Goal: Check status

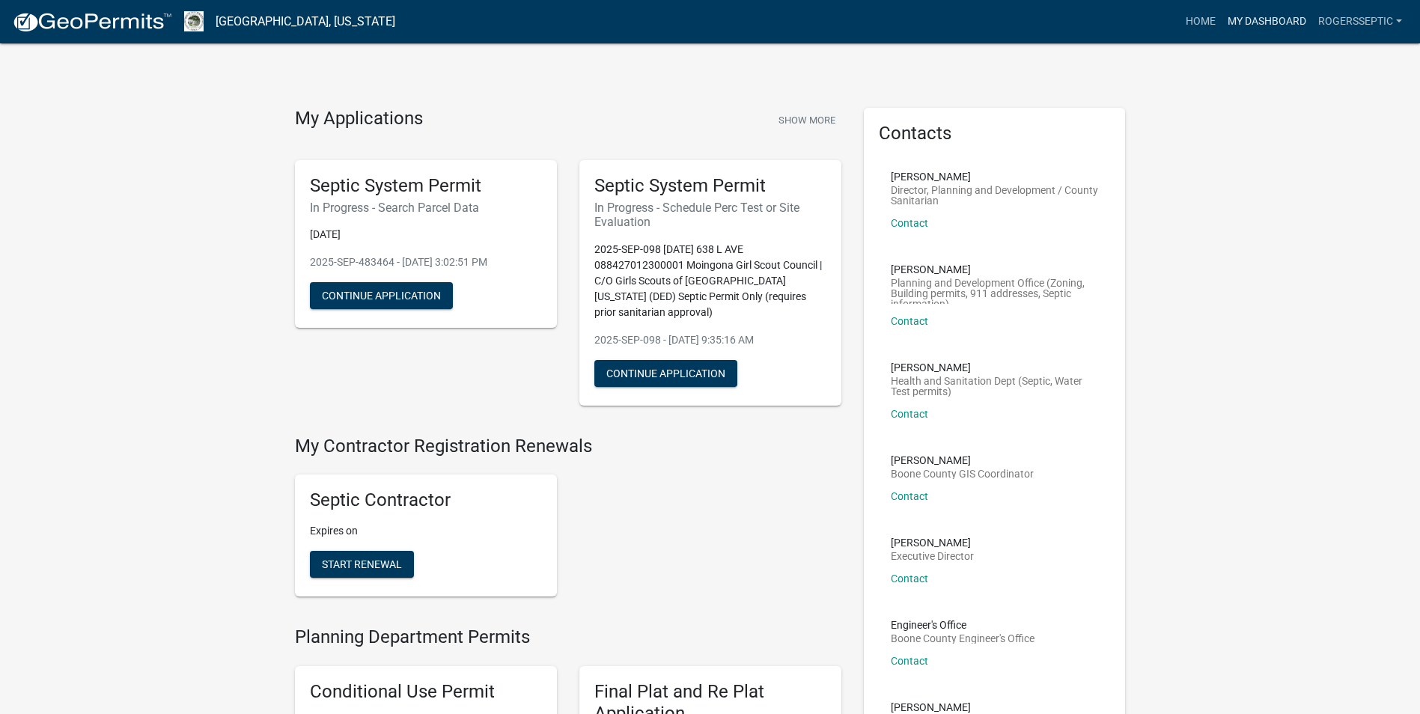
click at [1253, 19] on link "My Dashboard" at bounding box center [1267, 21] width 91 height 28
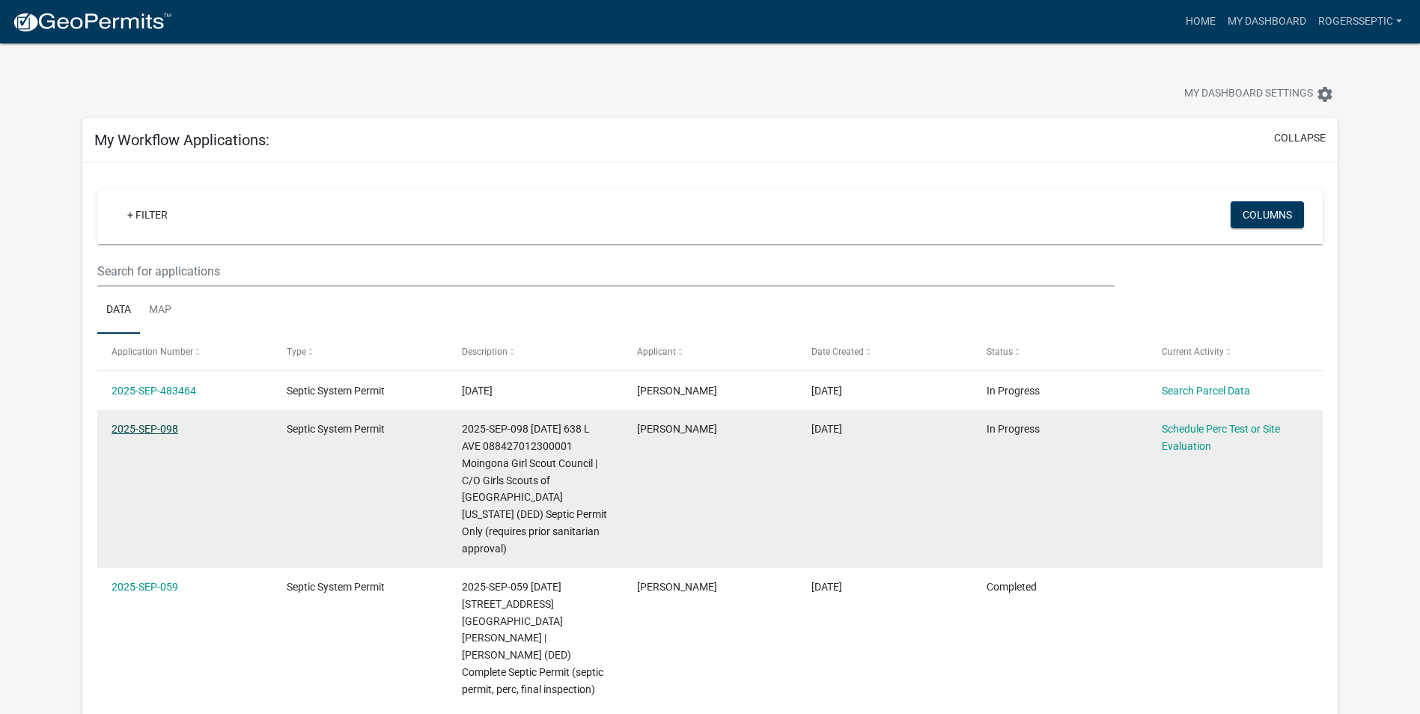
click at [135, 430] on link "2025-SEP-098" at bounding box center [145, 429] width 67 height 12
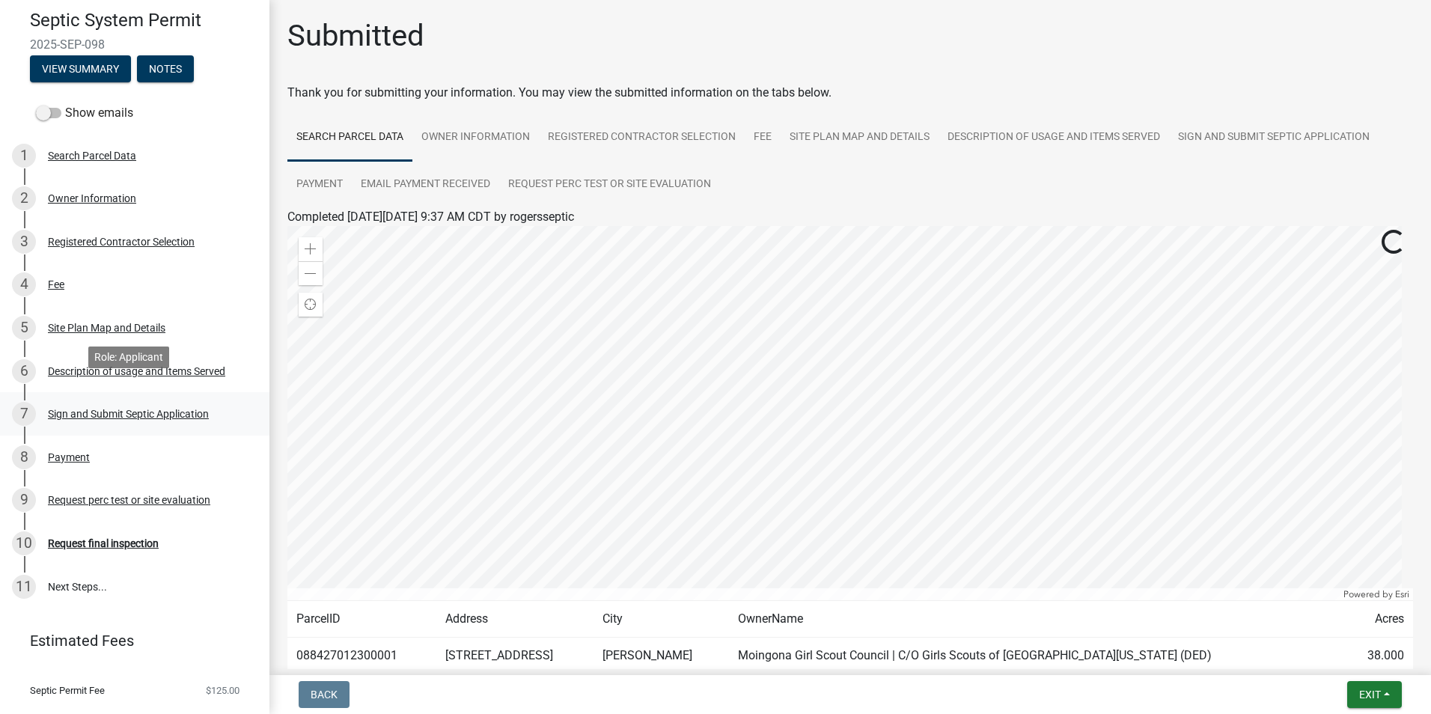
scroll to position [150, 0]
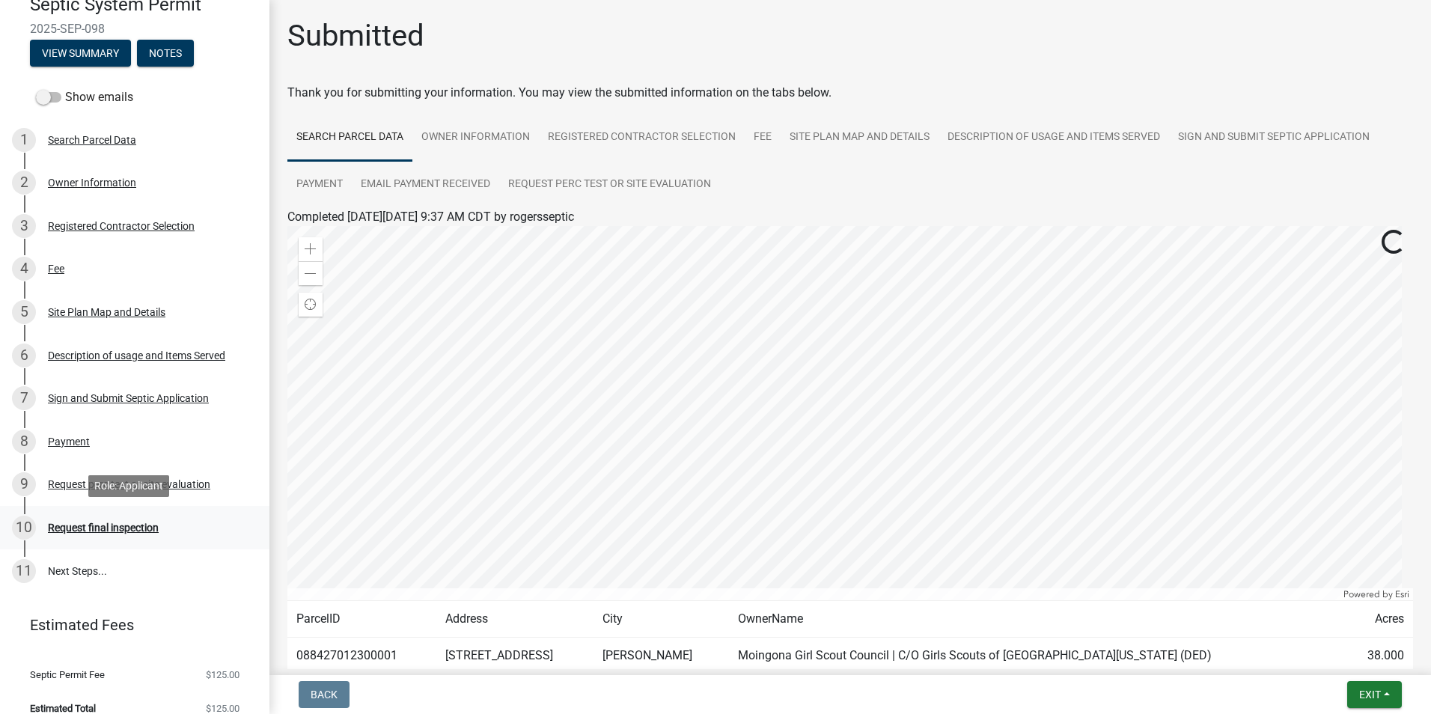
click at [113, 529] on div "Request final inspection" at bounding box center [103, 527] width 111 height 10
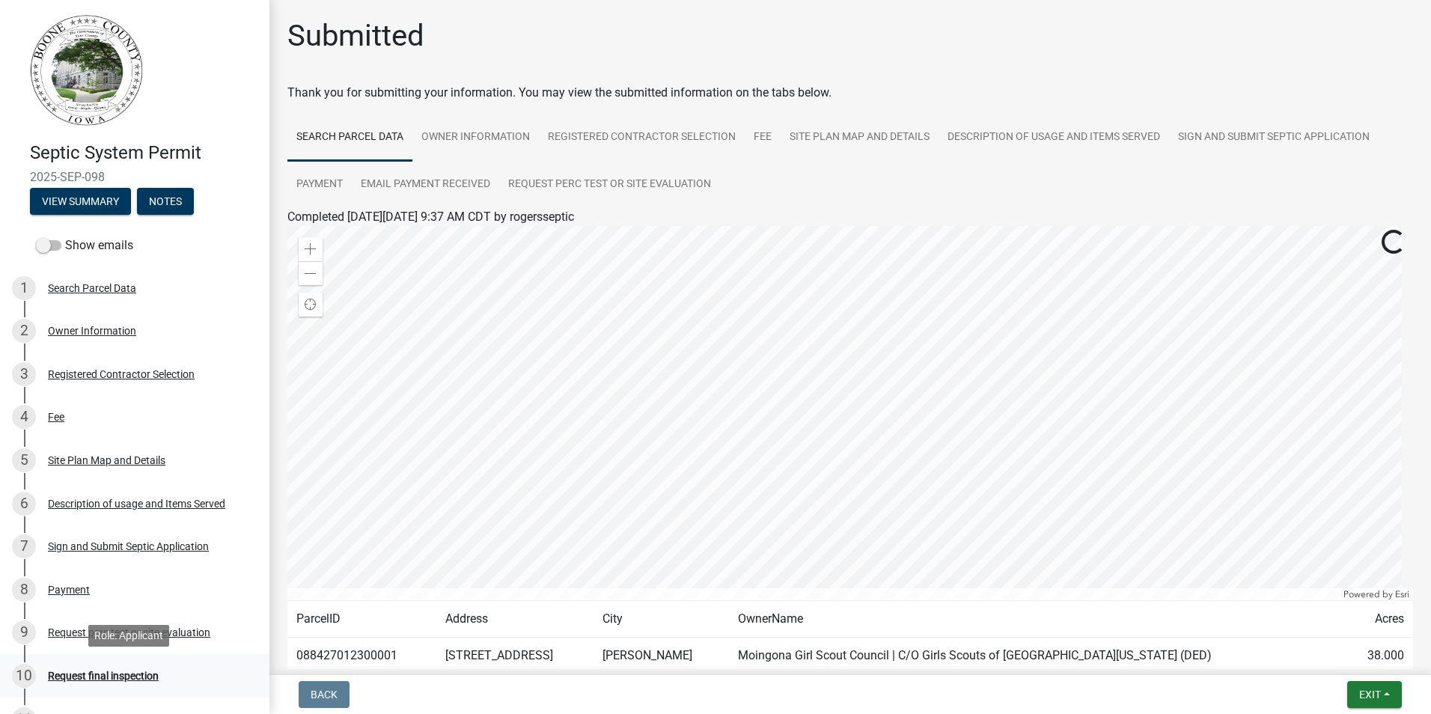
scroll to position [0, 0]
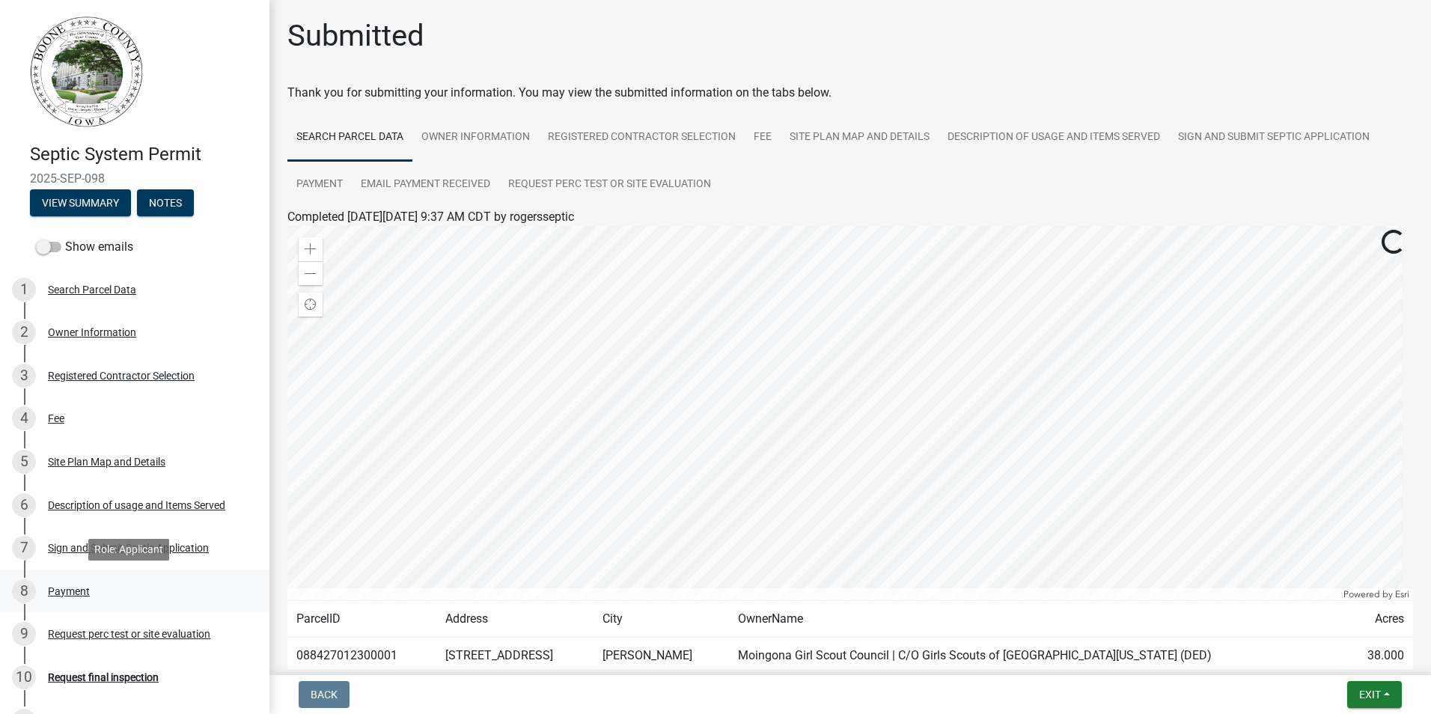
click at [73, 590] on div "Payment" at bounding box center [69, 591] width 42 height 10
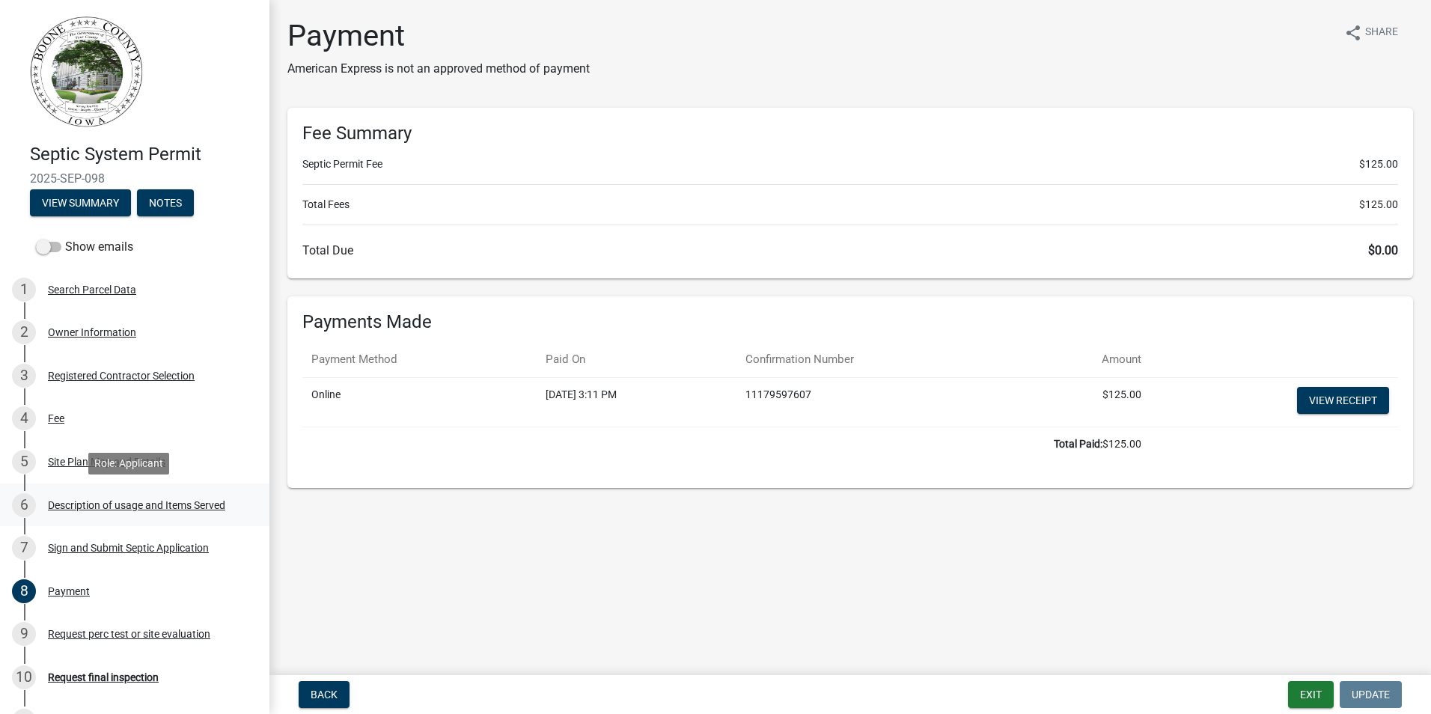
click at [78, 503] on div "Description of usage and Items Served" at bounding box center [136, 505] width 177 height 10
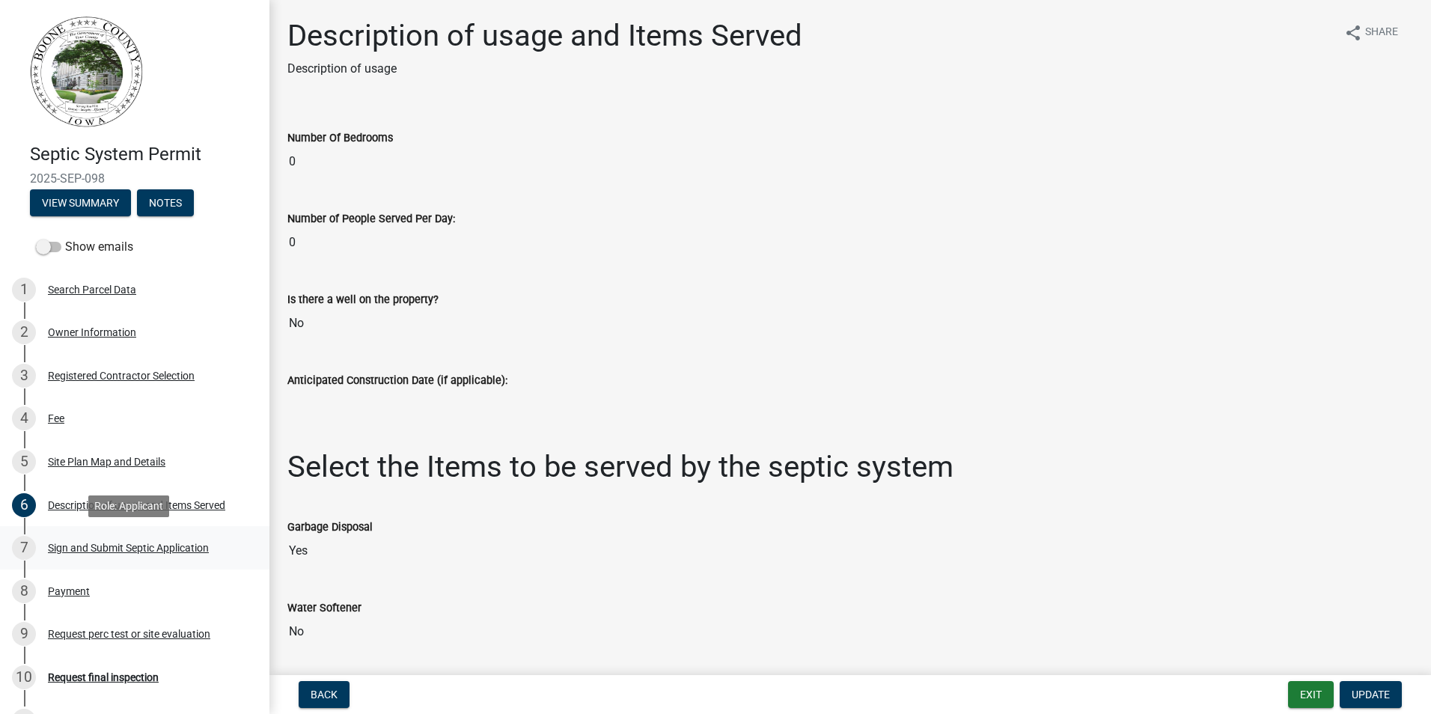
click at [82, 544] on div "Sign and Submit Septic Application" at bounding box center [128, 548] width 161 height 10
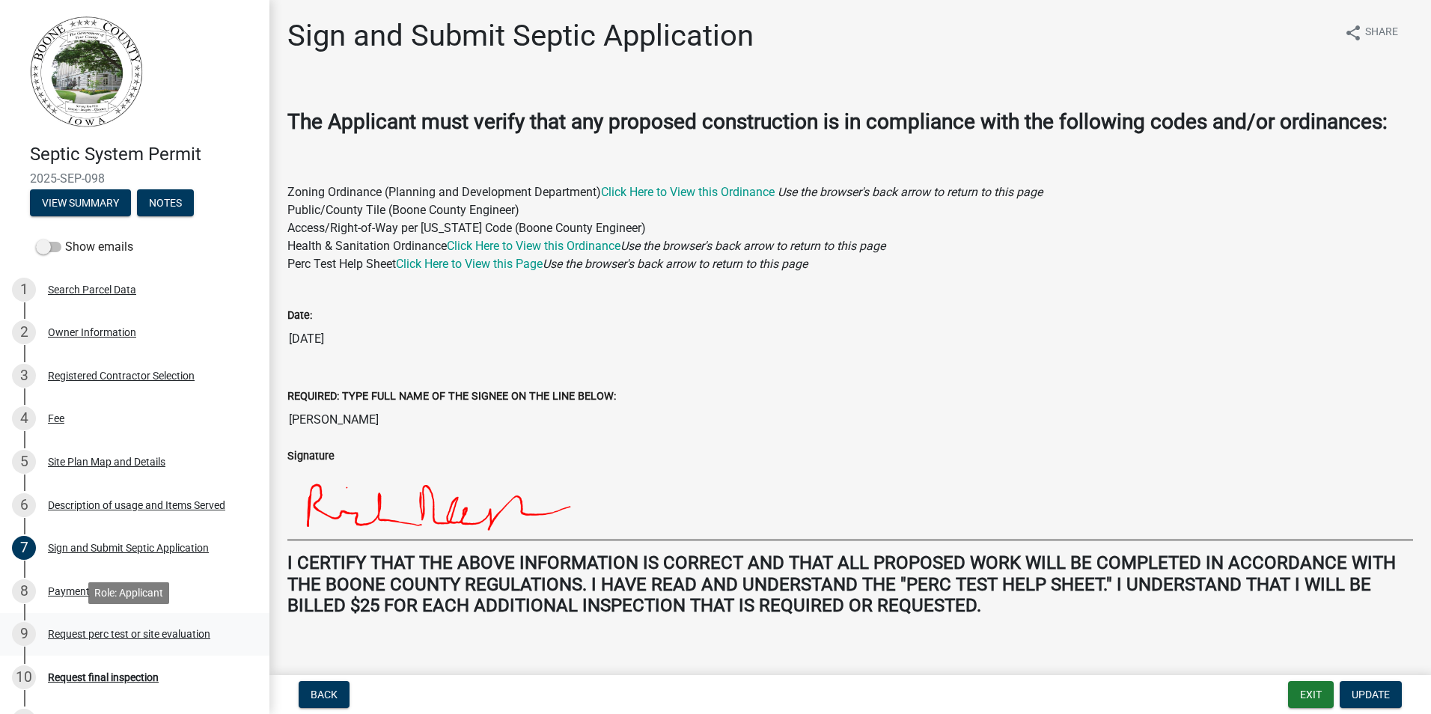
click at [83, 631] on div "Request perc test or site evaluation" at bounding box center [129, 634] width 162 height 10
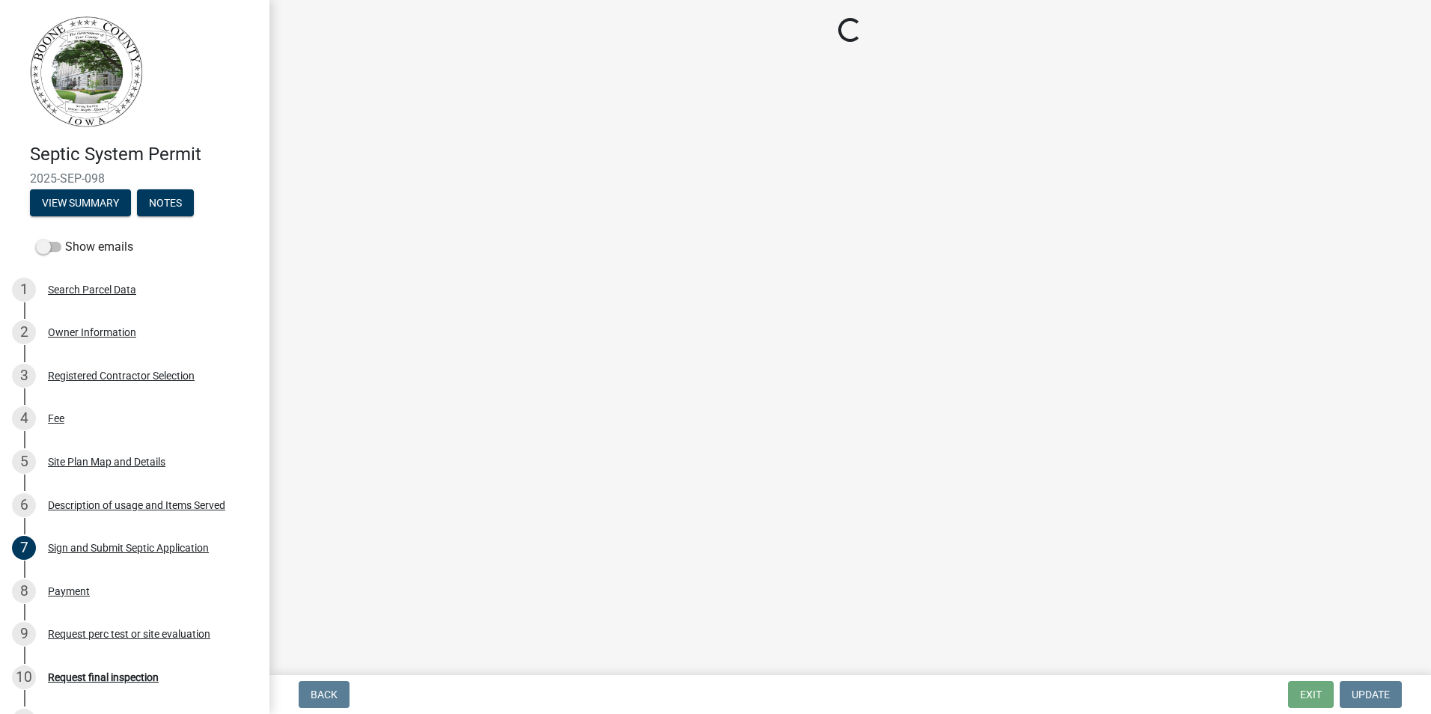
select select "2102ef2a-01d6-4a31-9cf4-906e8b722c57"
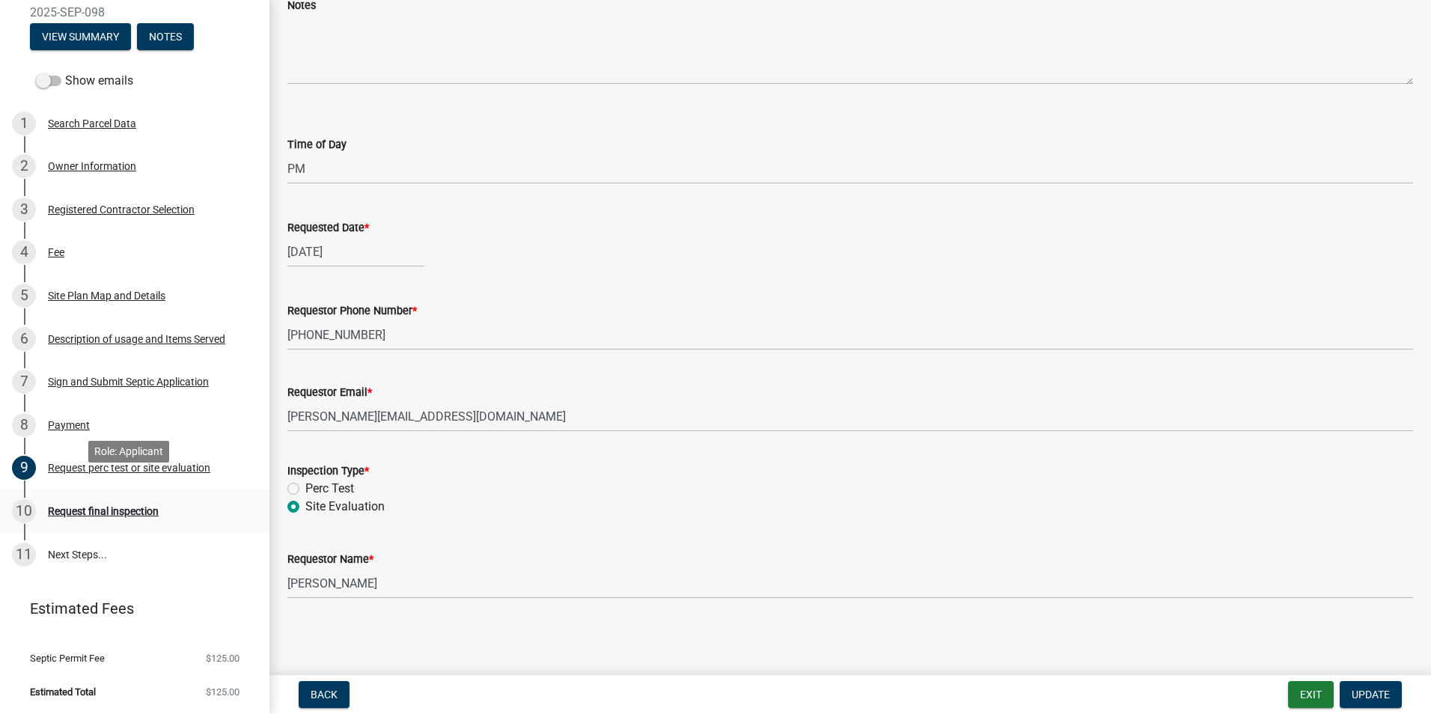
scroll to position [167, 0]
click at [102, 511] on div "Request final inspection" at bounding box center [103, 510] width 111 height 10
click at [70, 469] on div "Request perc test or site evaluation" at bounding box center [129, 467] width 162 height 10
click at [75, 509] on div "Request final inspection" at bounding box center [103, 510] width 111 height 10
click at [73, 469] on div "Request perc test or site evaluation" at bounding box center [129, 467] width 162 height 10
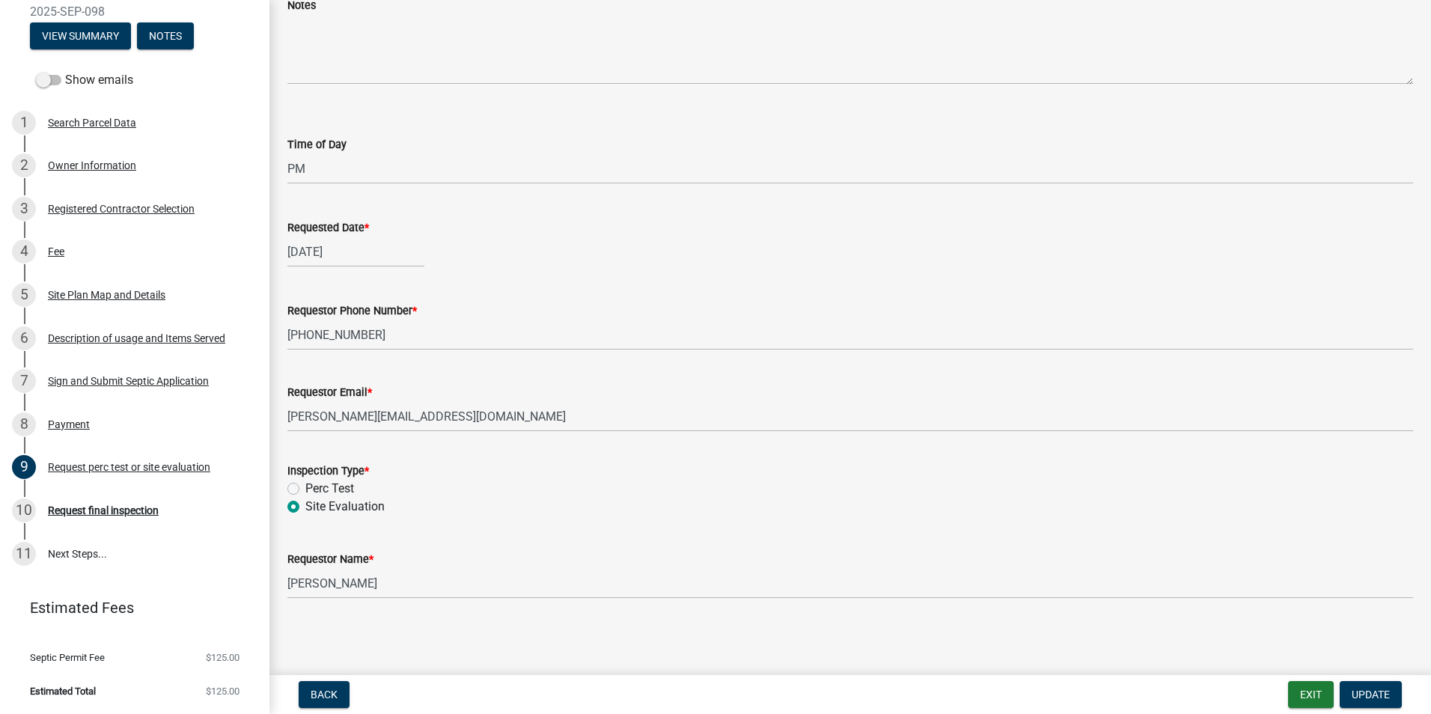
scroll to position [0, 0]
